Goal: Information Seeking & Learning: Find contact information

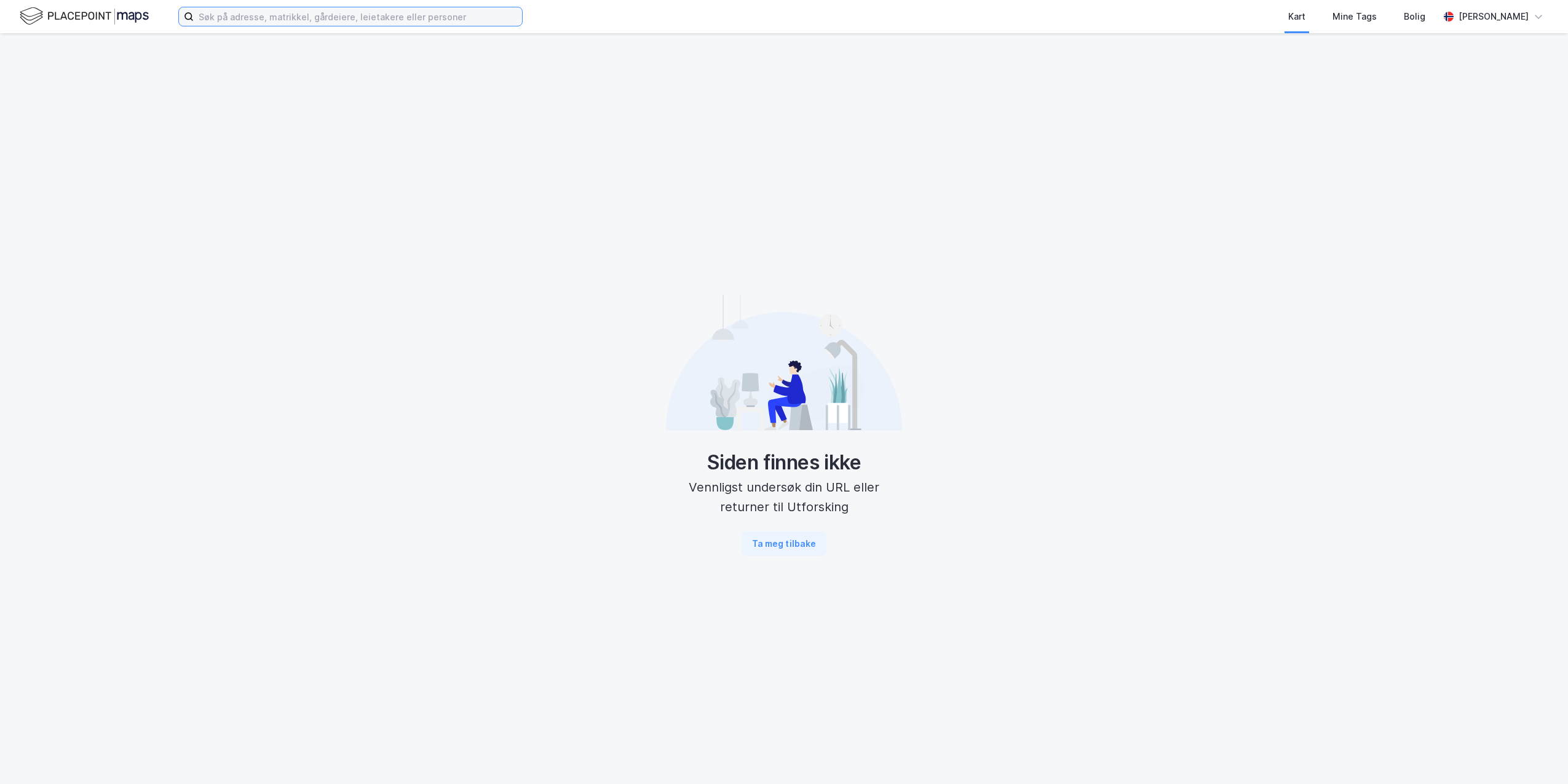
click at [201, 18] on input at bounding box center [358, 17] width 328 height 18
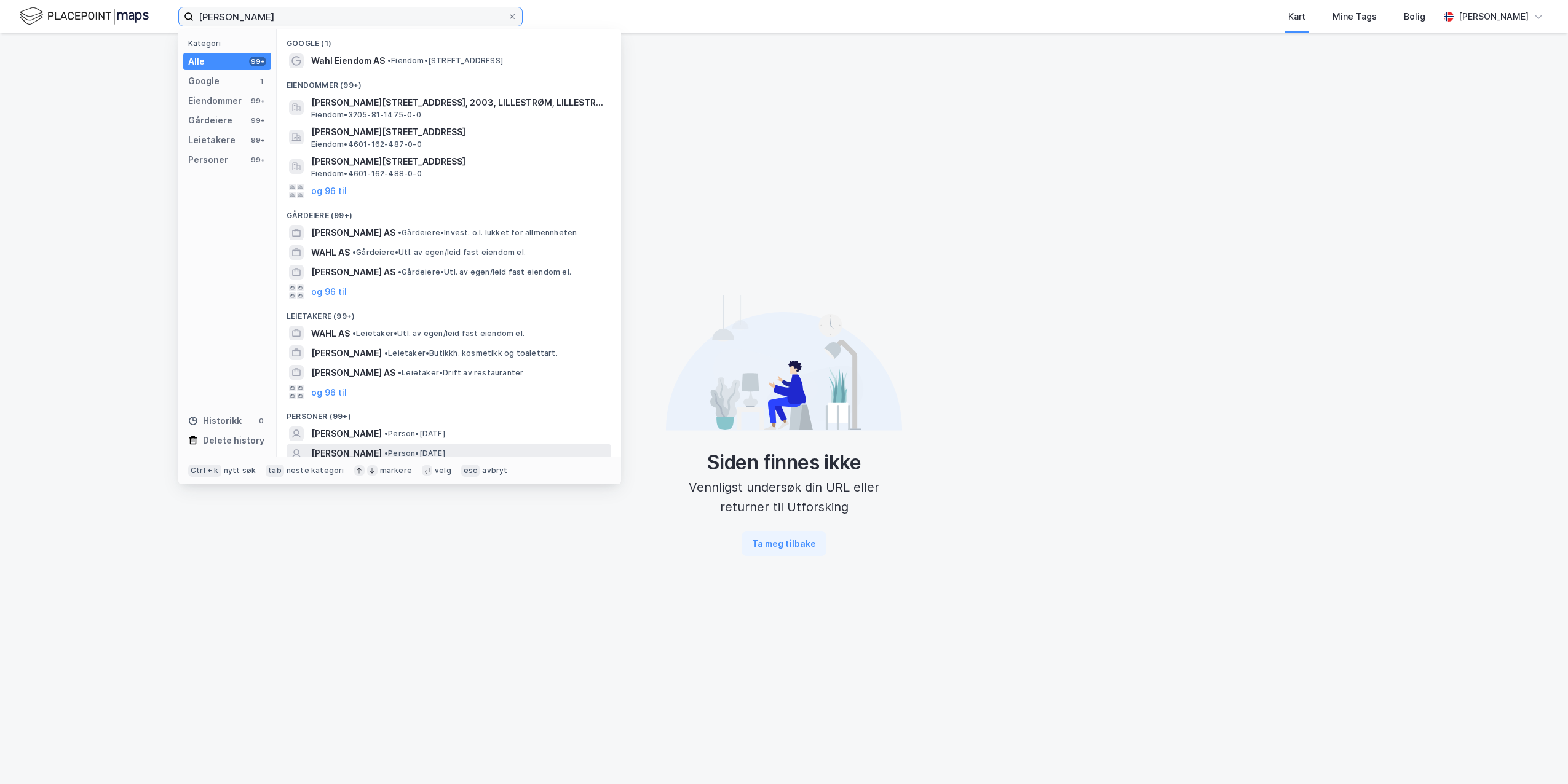
scroll to position [46, 0]
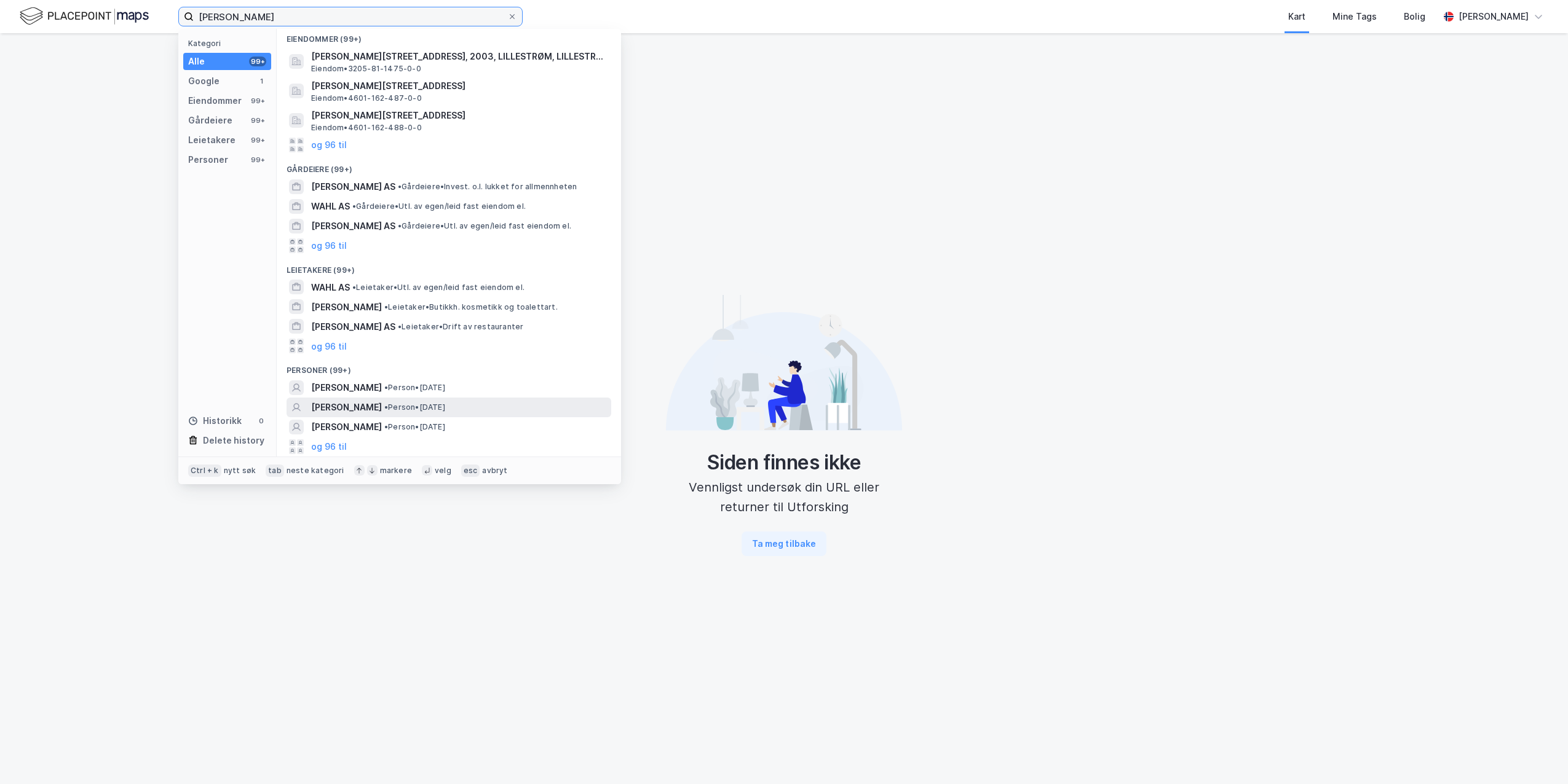
type input "[PERSON_NAME]"
click at [350, 403] on span "[PERSON_NAME]" at bounding box center [347, 407] width 71 height 15
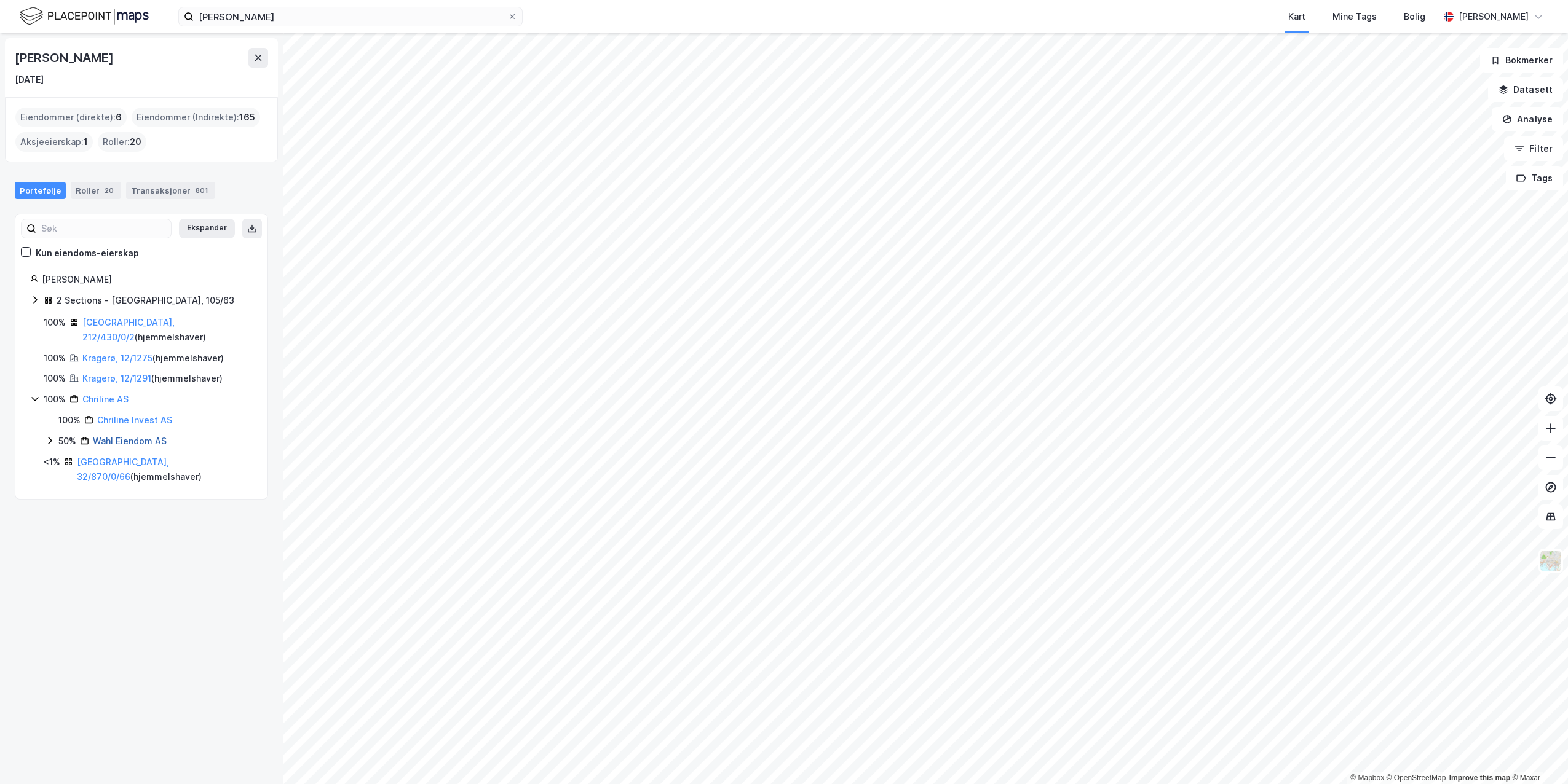
click at [101, 435] on link "Wahl Eiendom AS" at bounding box center [129, 440] width 74 height 11
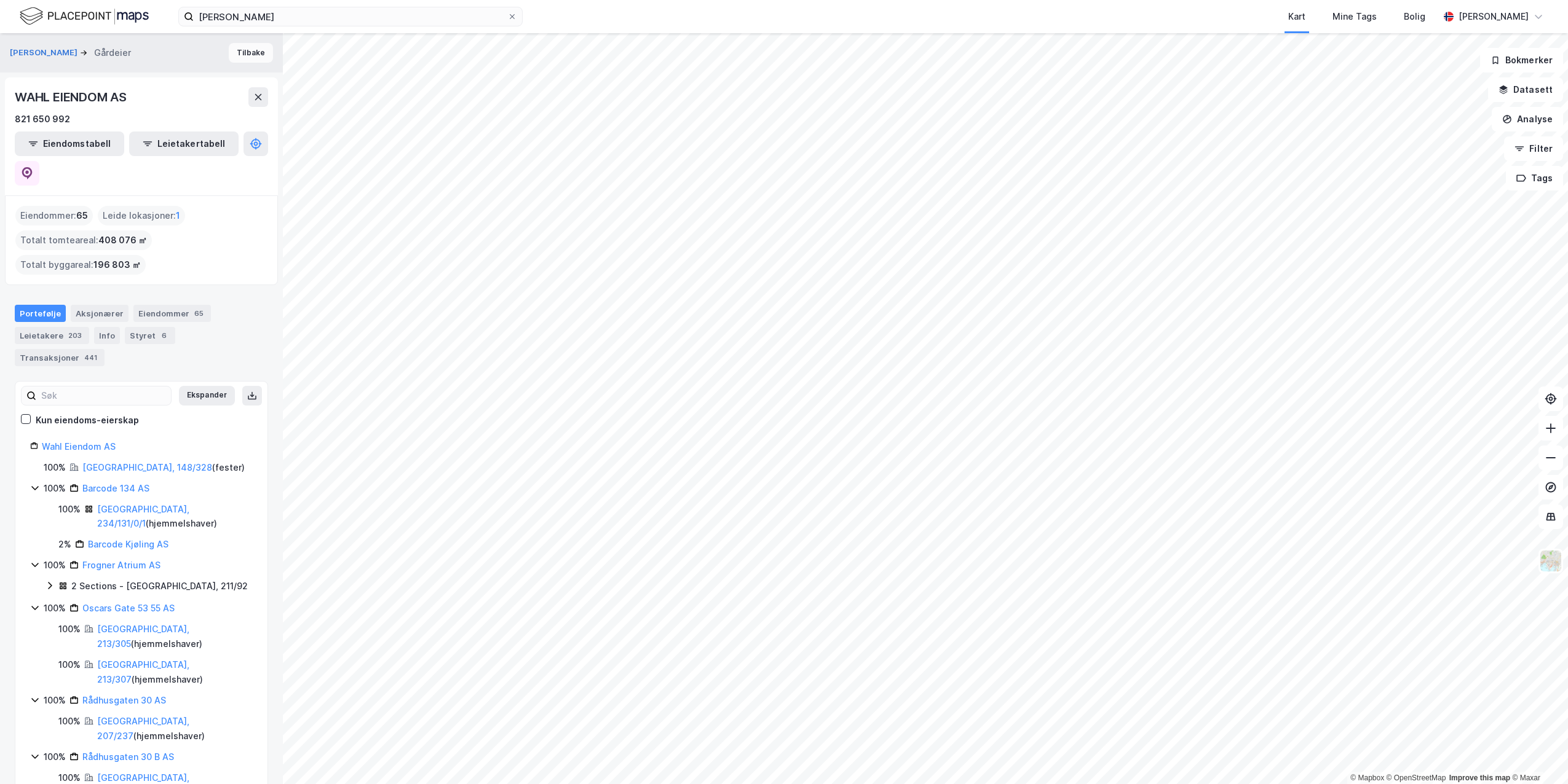
click at [242, 48] on button "Tilbake" at bounding box center [250, 53] width 44 height 20
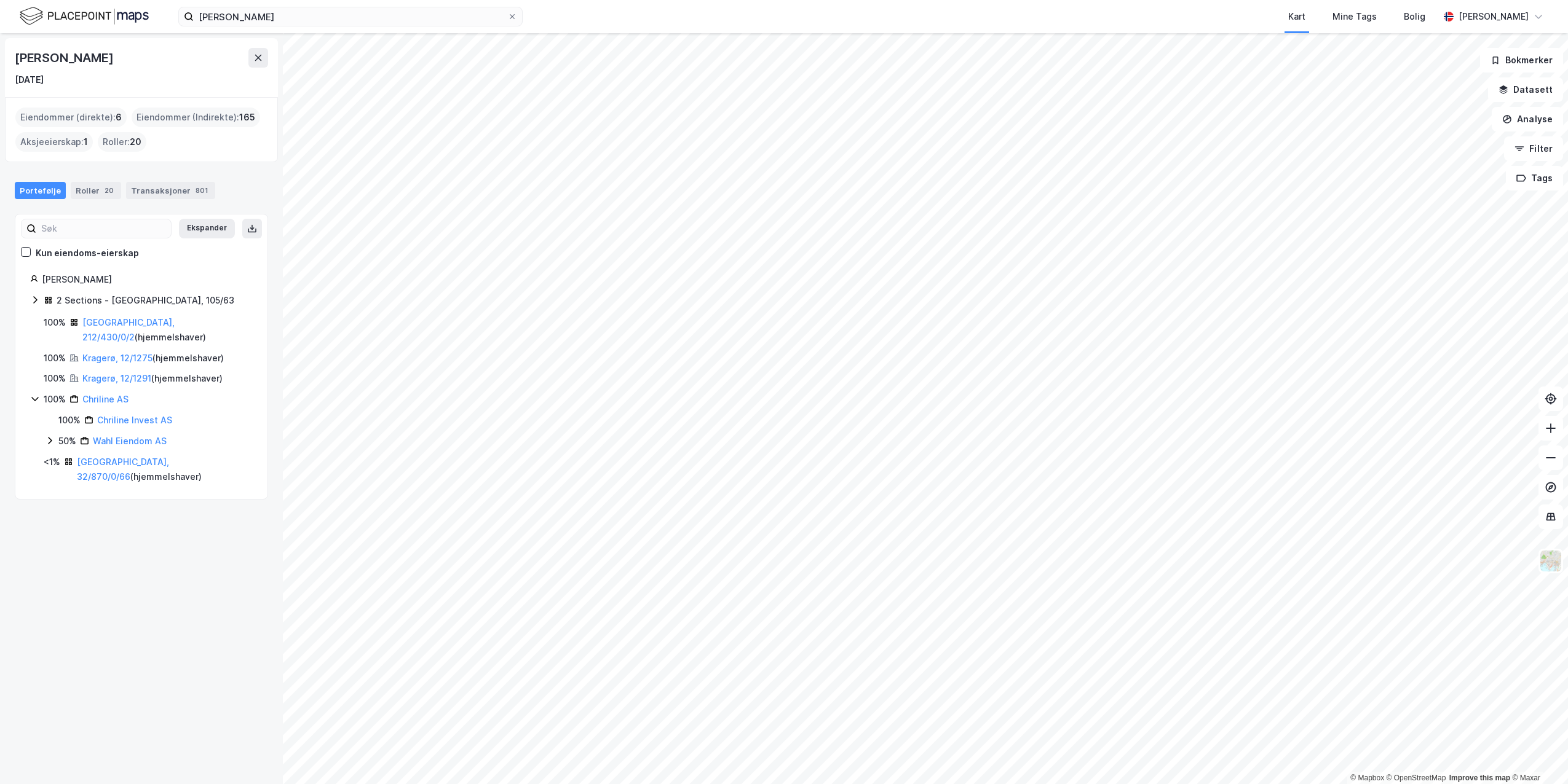
click at [49, 435] on icon at bounding box center [50, 440] width 10 height 10
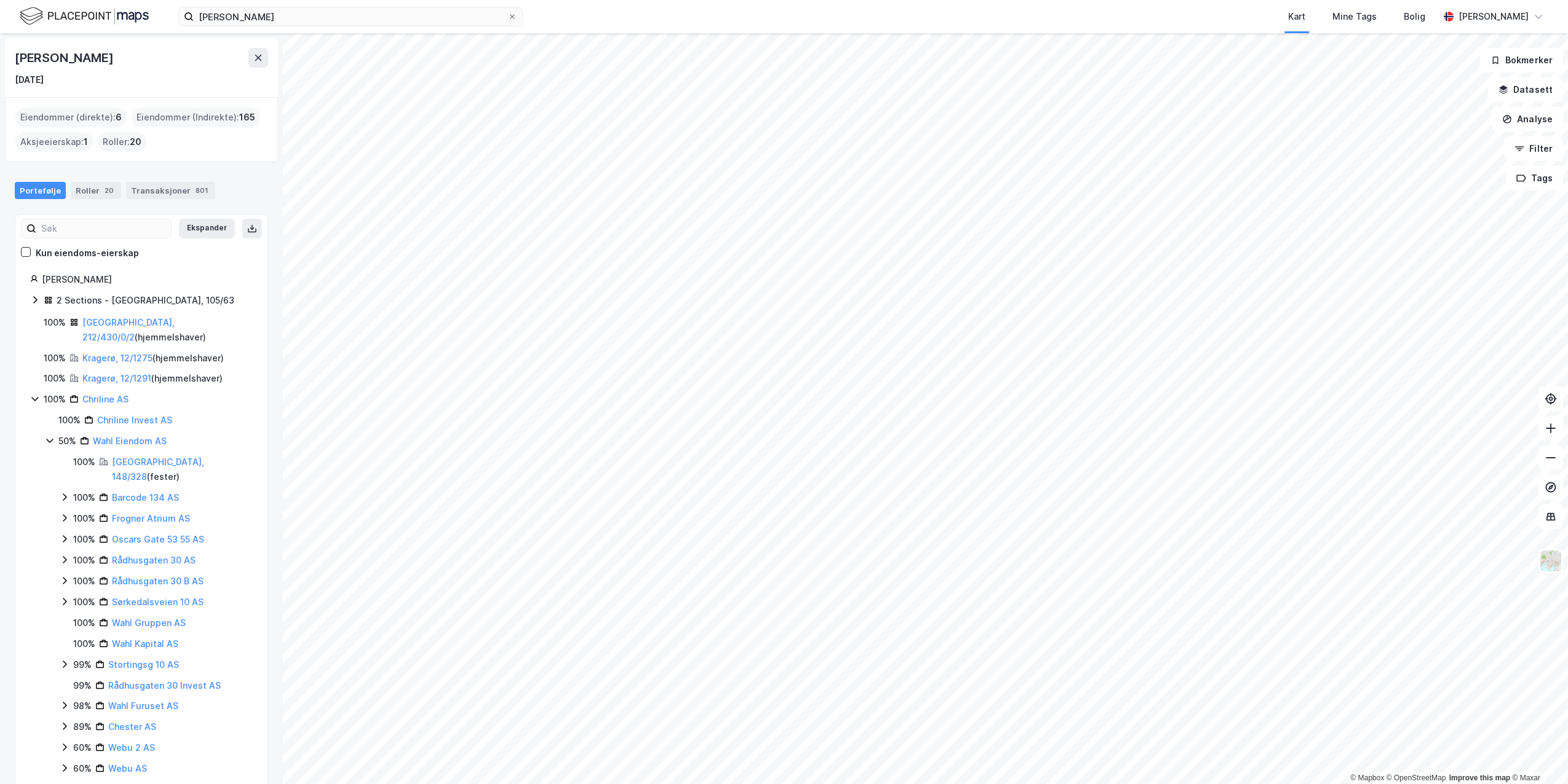
click at [37, 394] on icon at bounding box center [35, 399] width 10 height 10
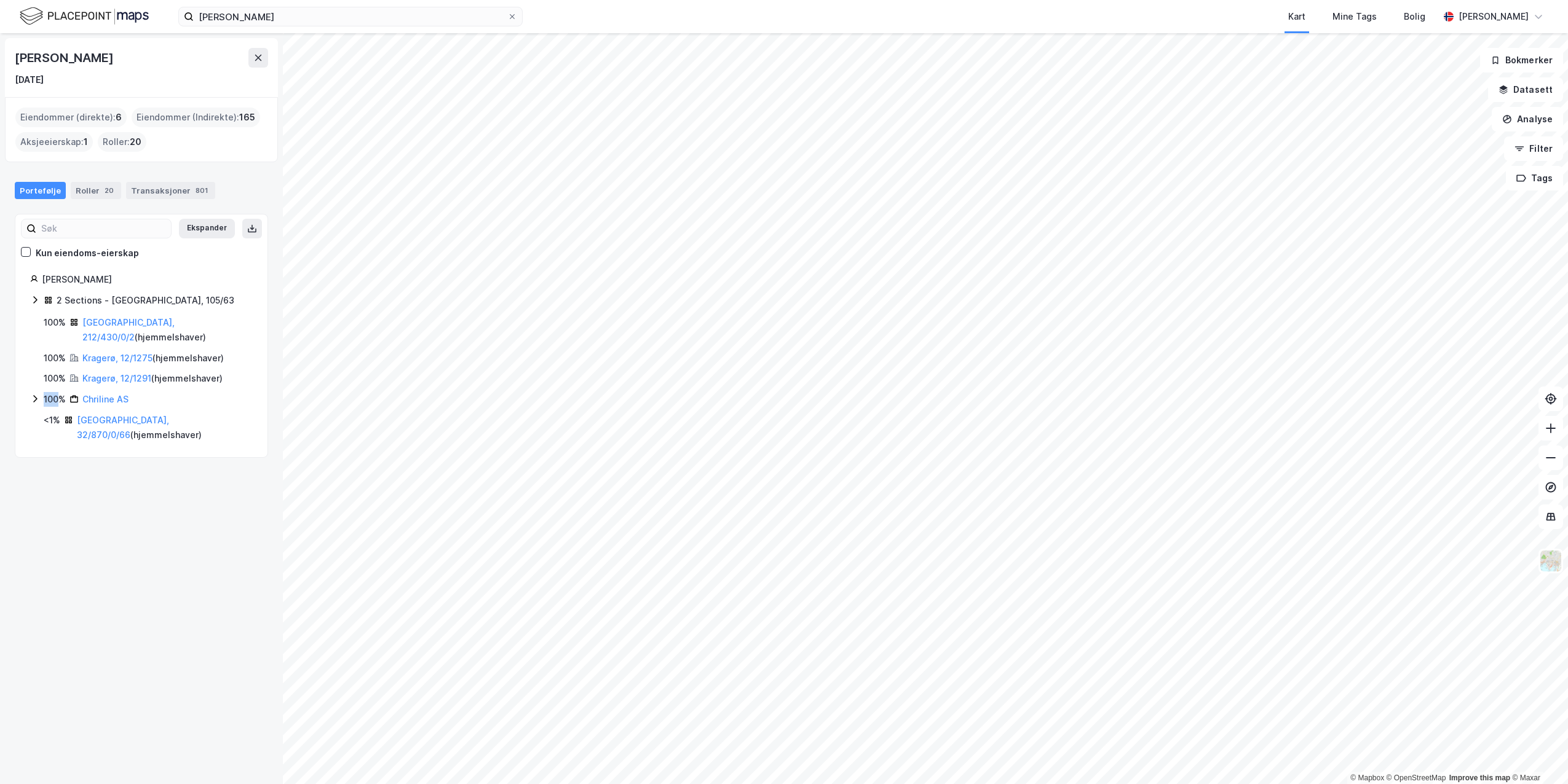
click at [37, 394] on icon at bounding box center [35, 399] width 10 height 10
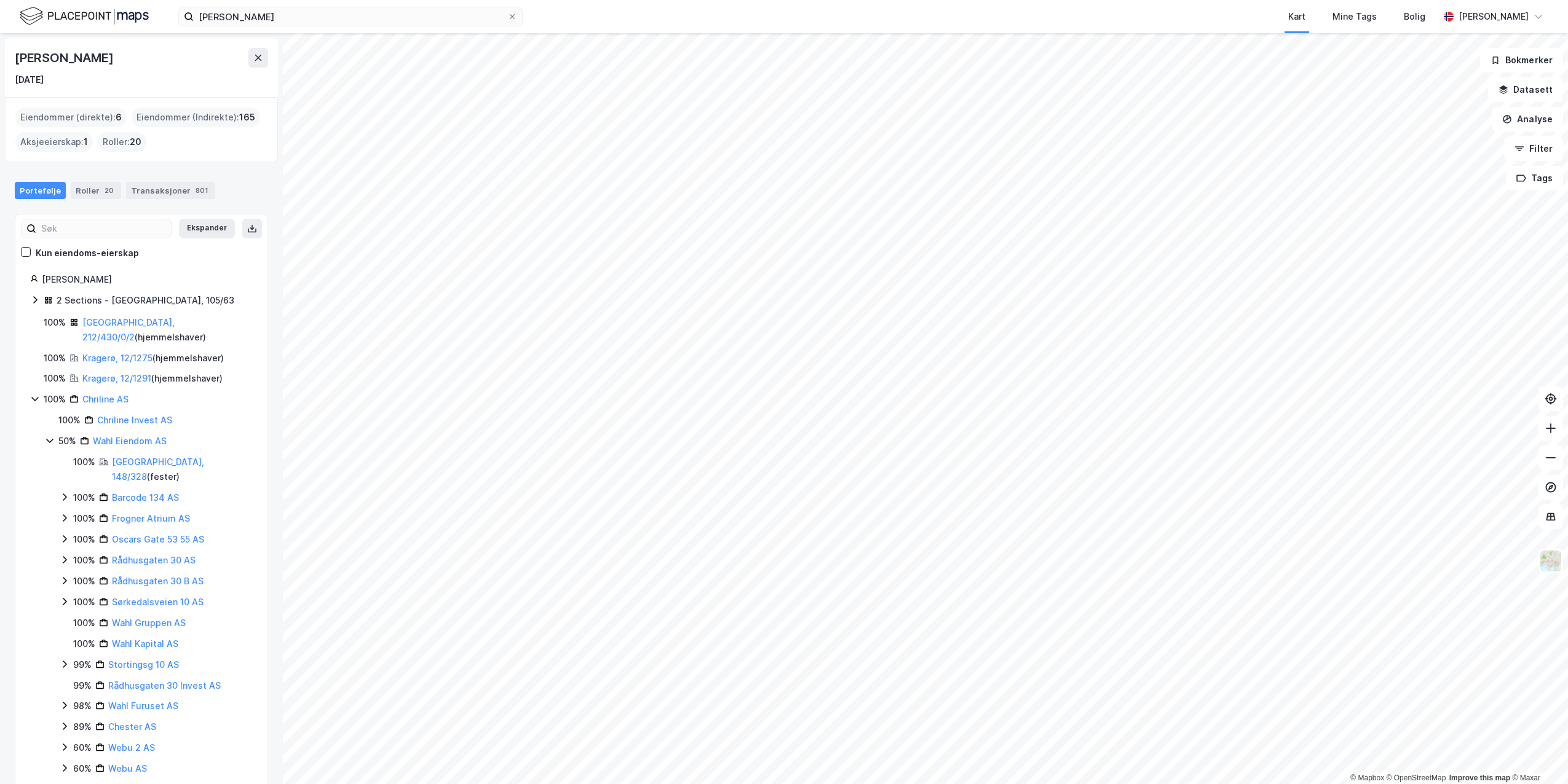
click at [37, 394] on icon at bounding box center [35, 399] width 10 height 10
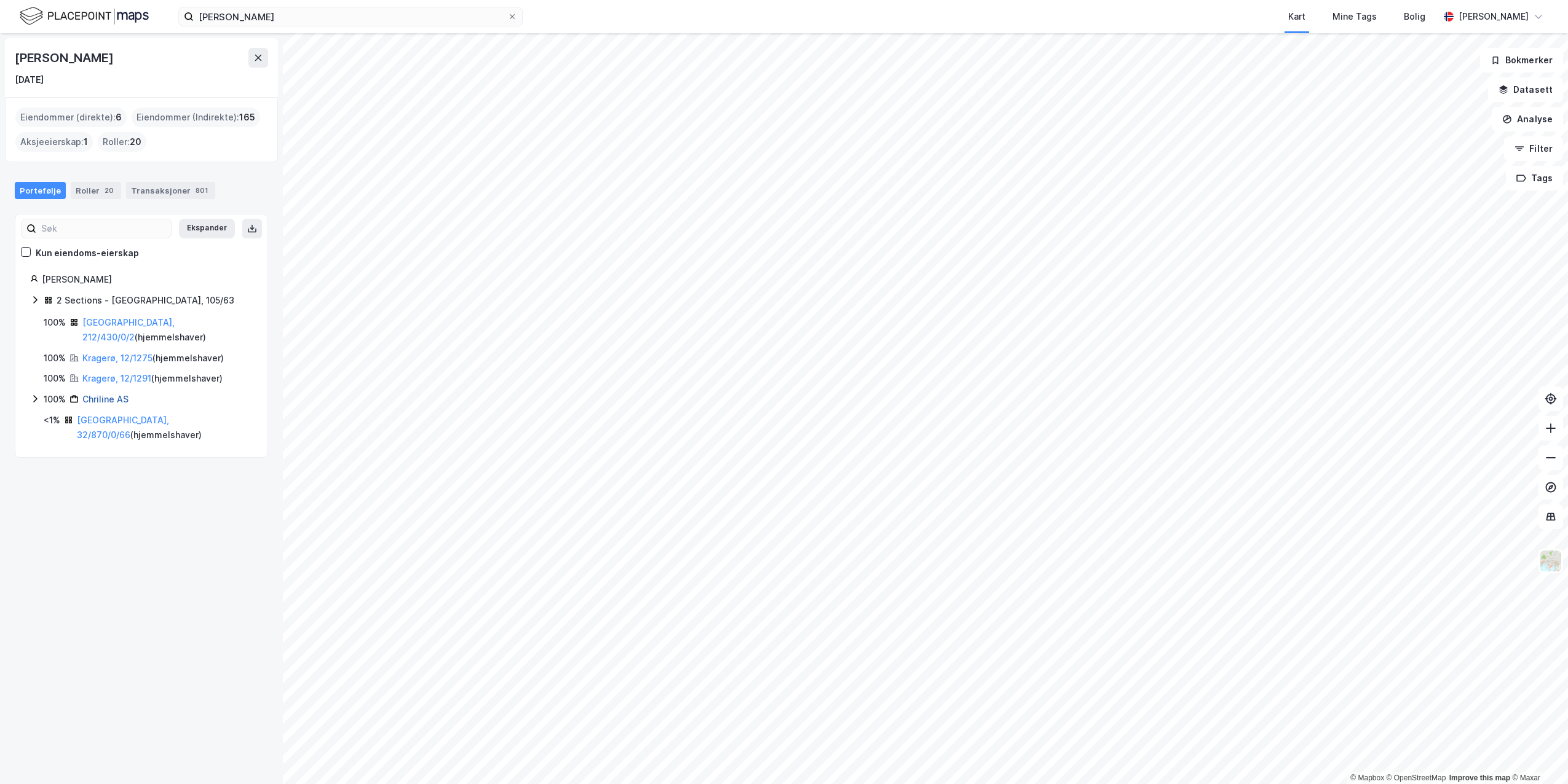
click at [92, 394] on link "Chriline AS" at bounding box center [105, 399] width 46 height 11
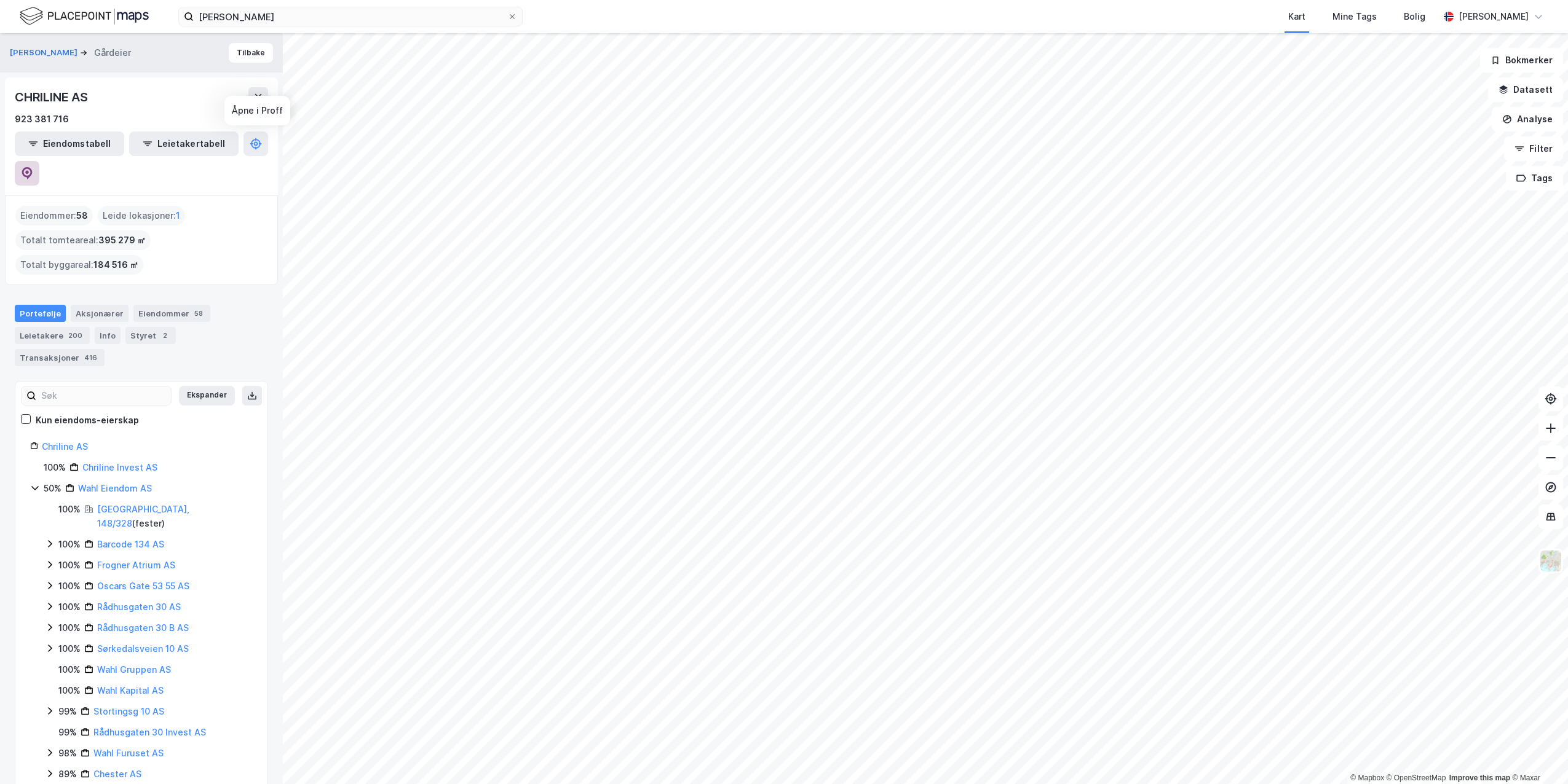
click at [39, 161] on button at bounding box center [27, 173] width 25 height 25
click at [113, 483] on link "Wahl Eiendom AS" at bounding box center [114, 488] width 74 height 11
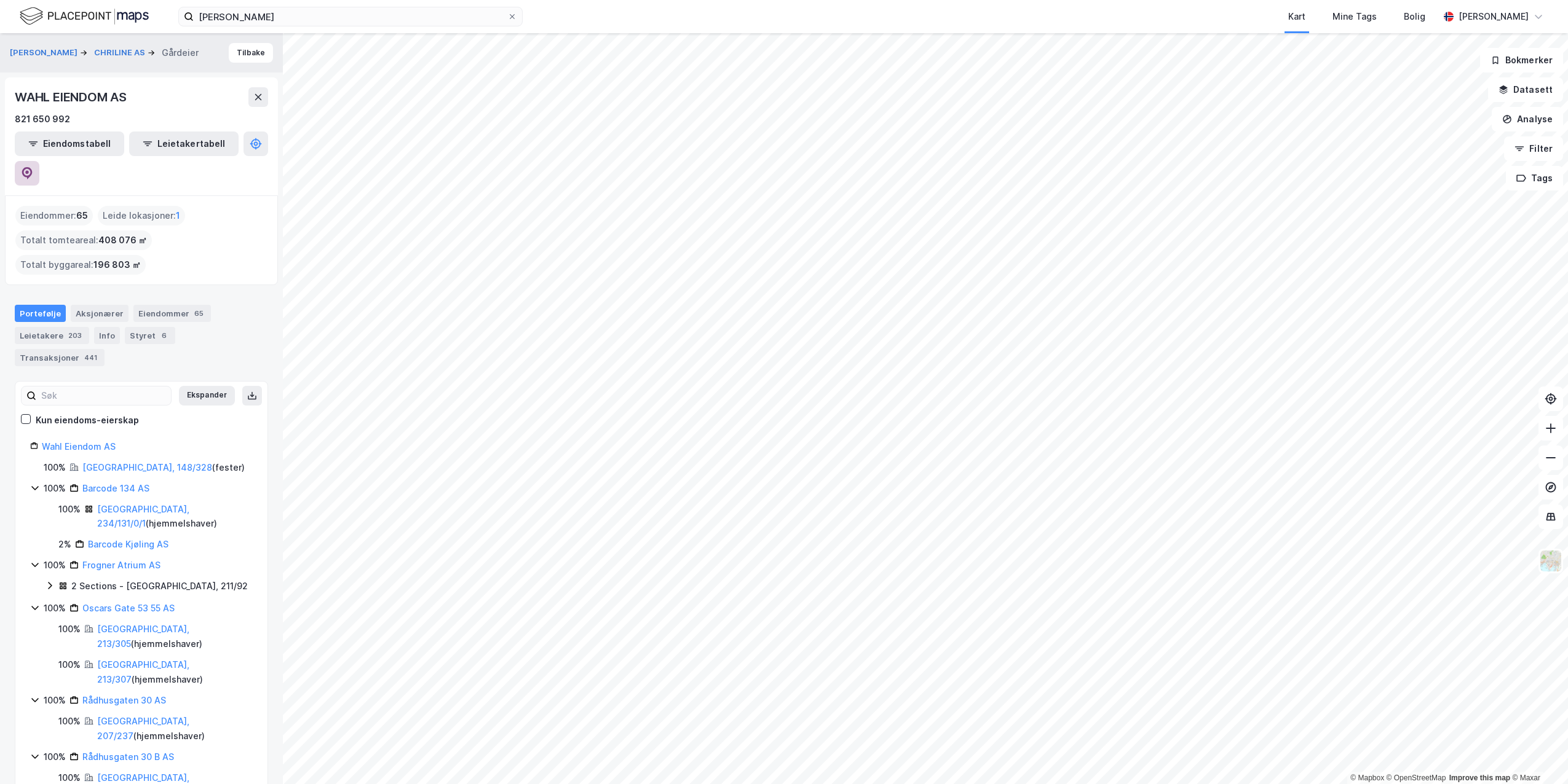
click at [33, 167] on icon at bounding box center [27, 173] width 13 height 13
